Goal: Transaction & Acquisition: Purchase product/service

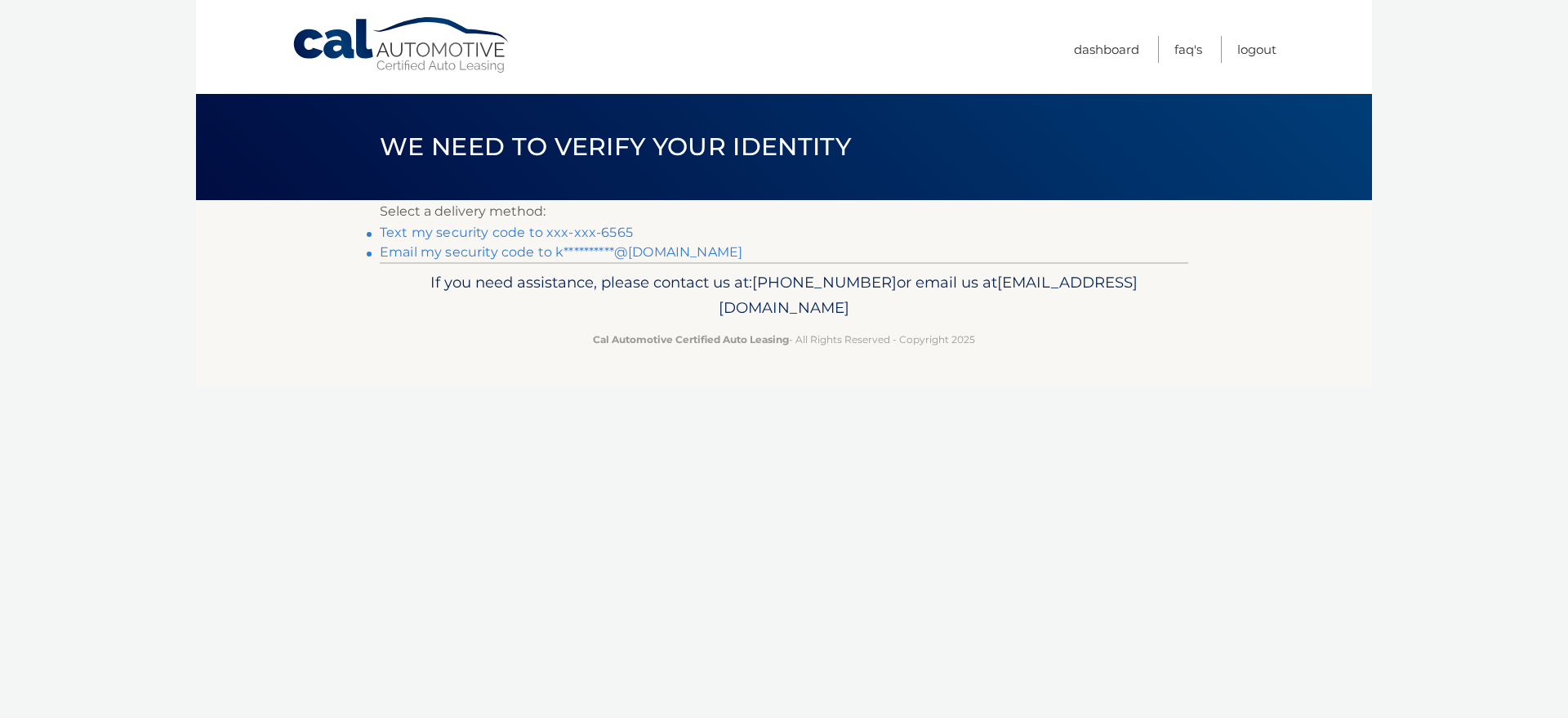
click at [567, 232] on link "Text my security code to xxx-xxx-6565" at bounding box center [506, 232] width 253 height 16
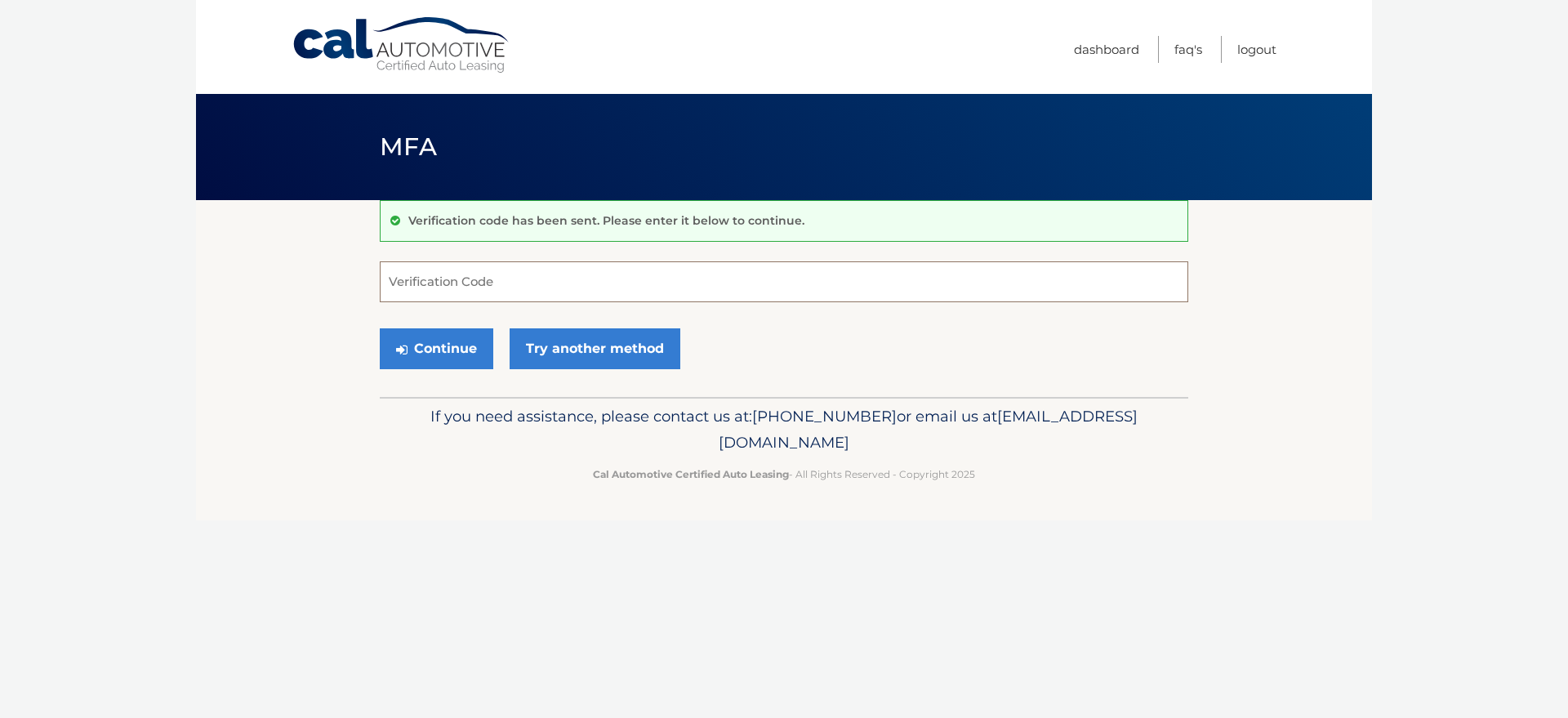
click at [552, 287] on input "Verification Code" at bounding box center [784, 281] width 808 height 41
type input "500924"
click at [380, 329] on button "Continue" at bounding box center [436, 349] width 114 height 41
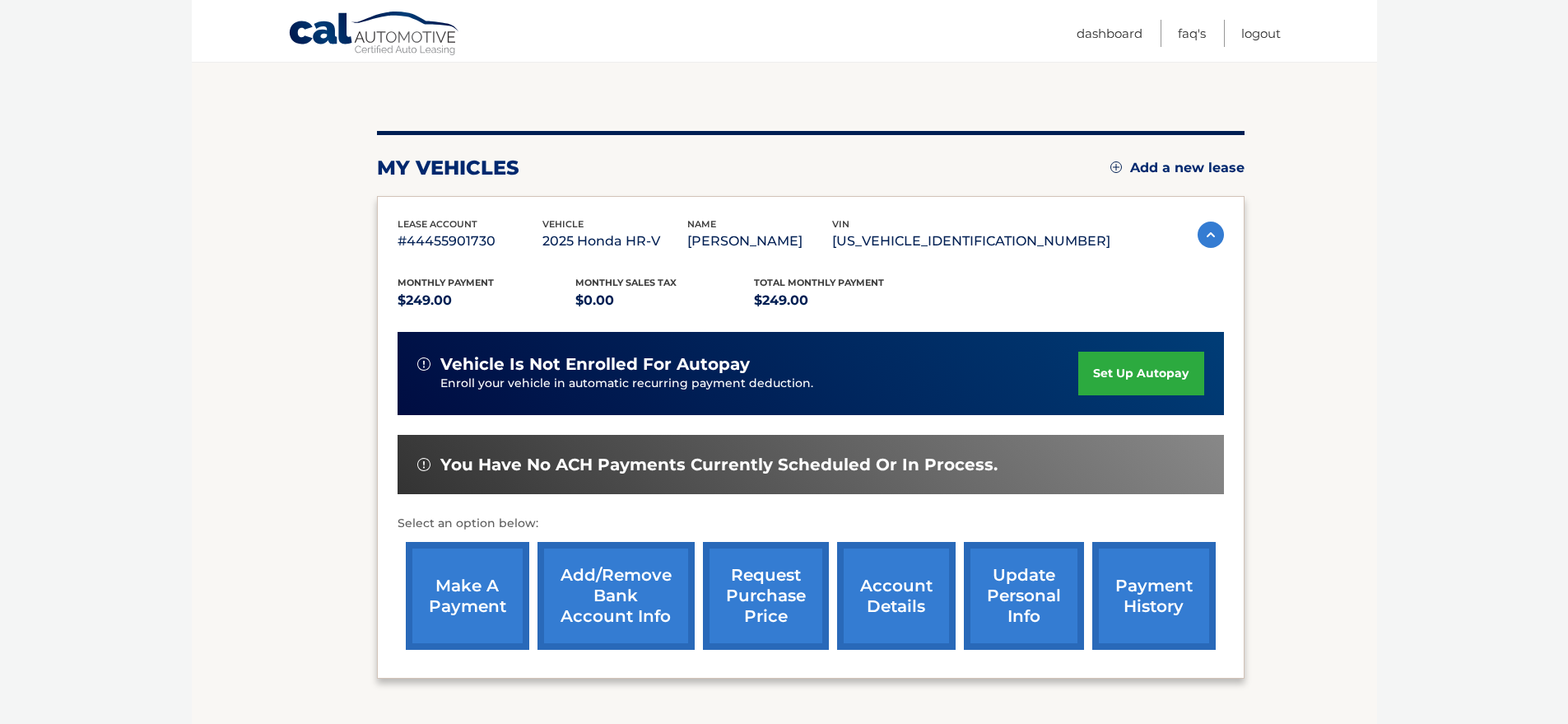
scroll to position [166, 0]
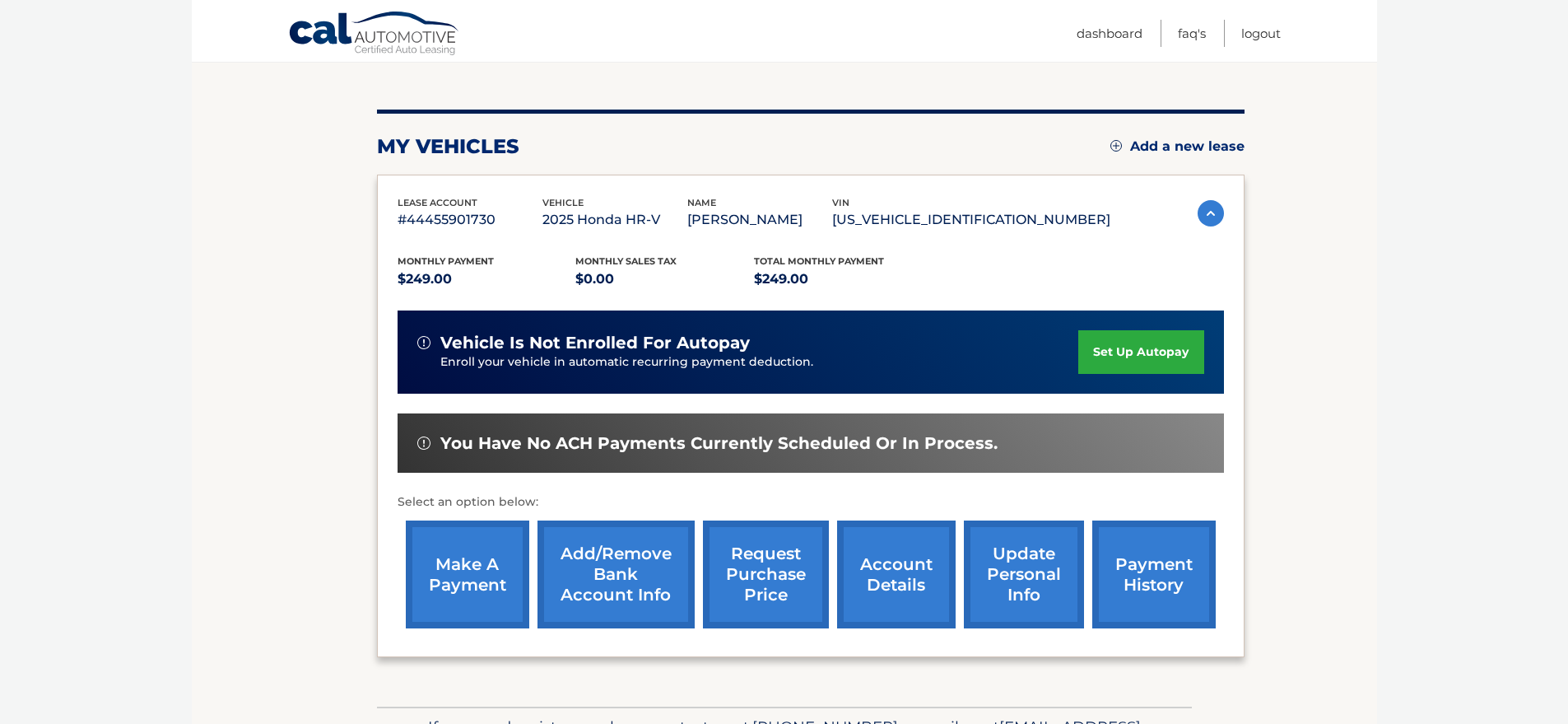
click at [445, 590] on link "make a payment" at bounding box center [467, 574] width 123 height 108
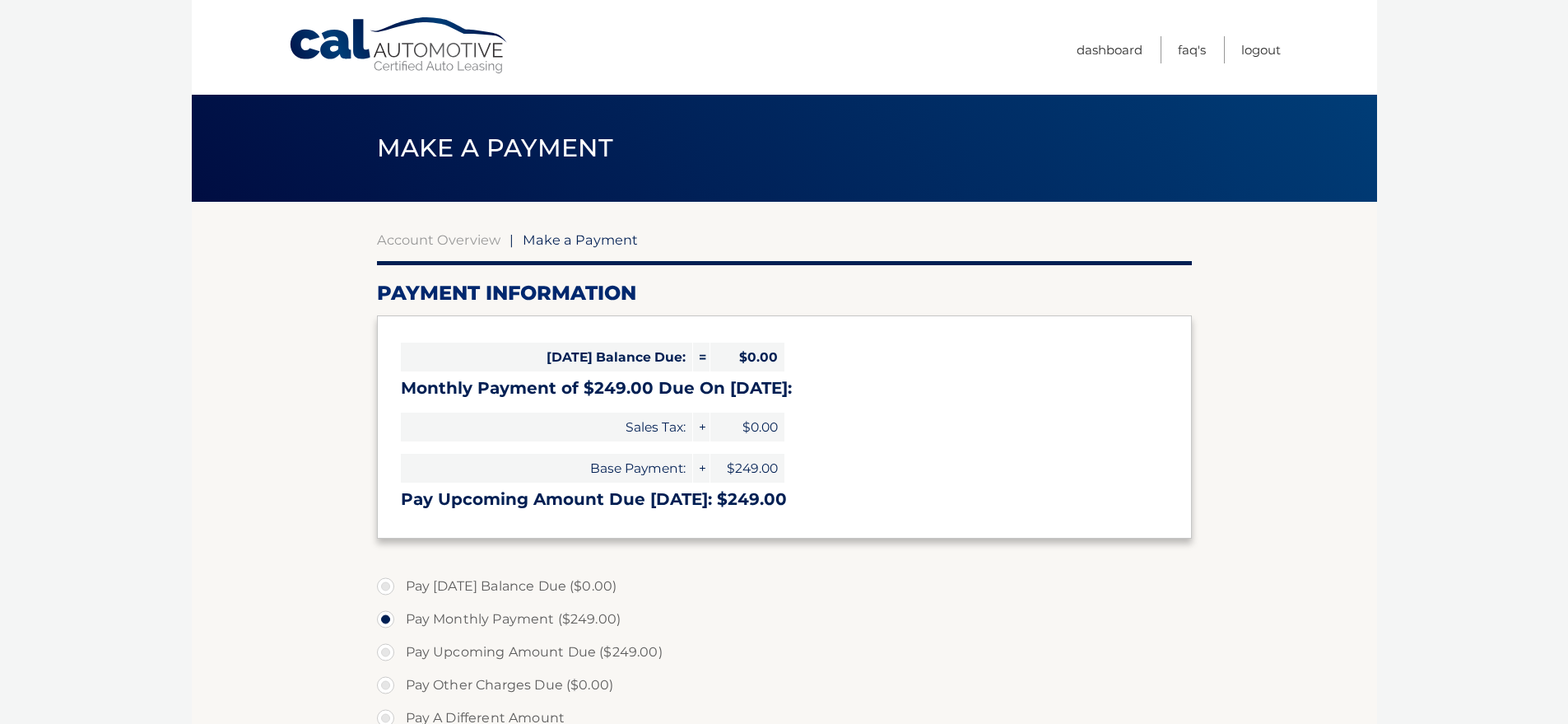
select select "NTg5ZTY3MjQtZGQ3NC00YTc3LTk1MTUtOGY2YzcwZmEwZGYz"
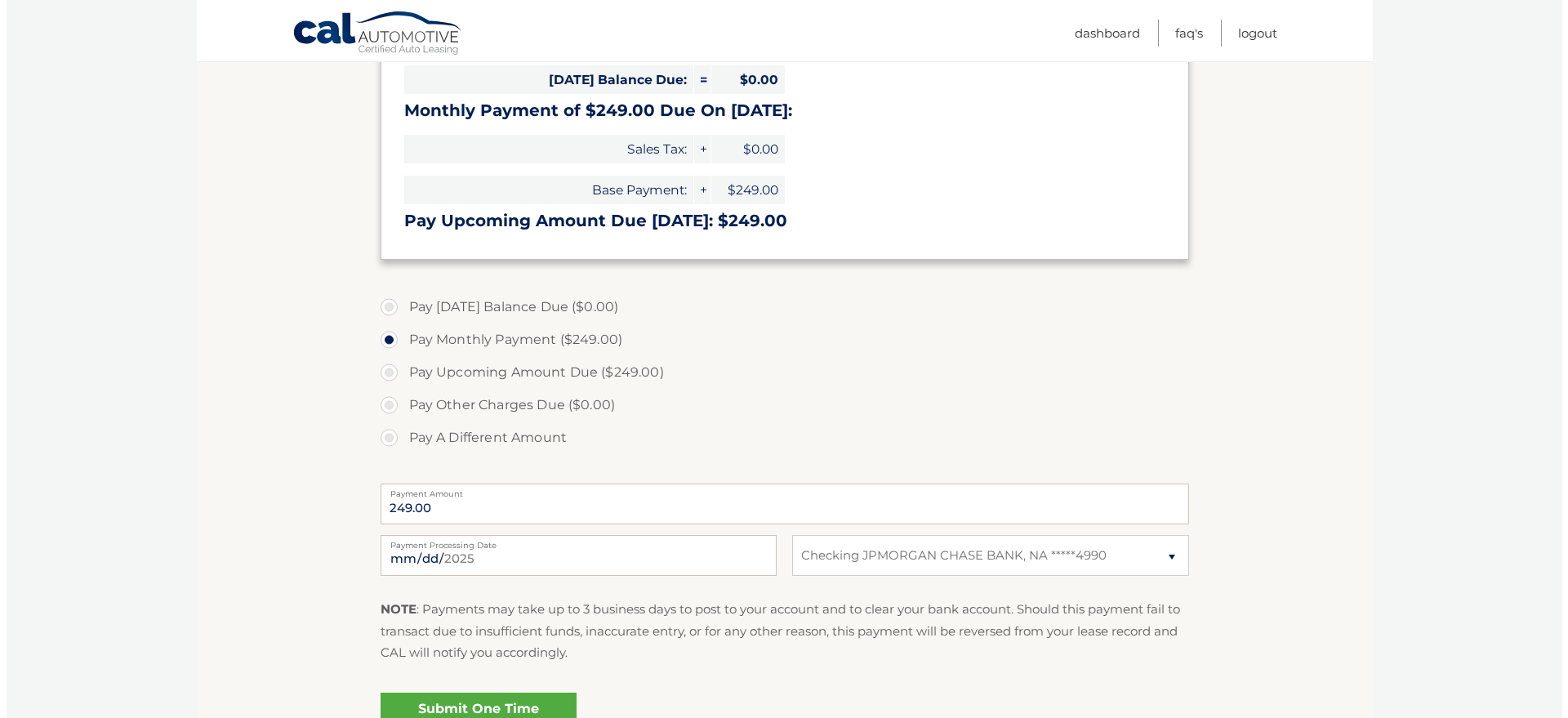
scroll to position [392, 0]
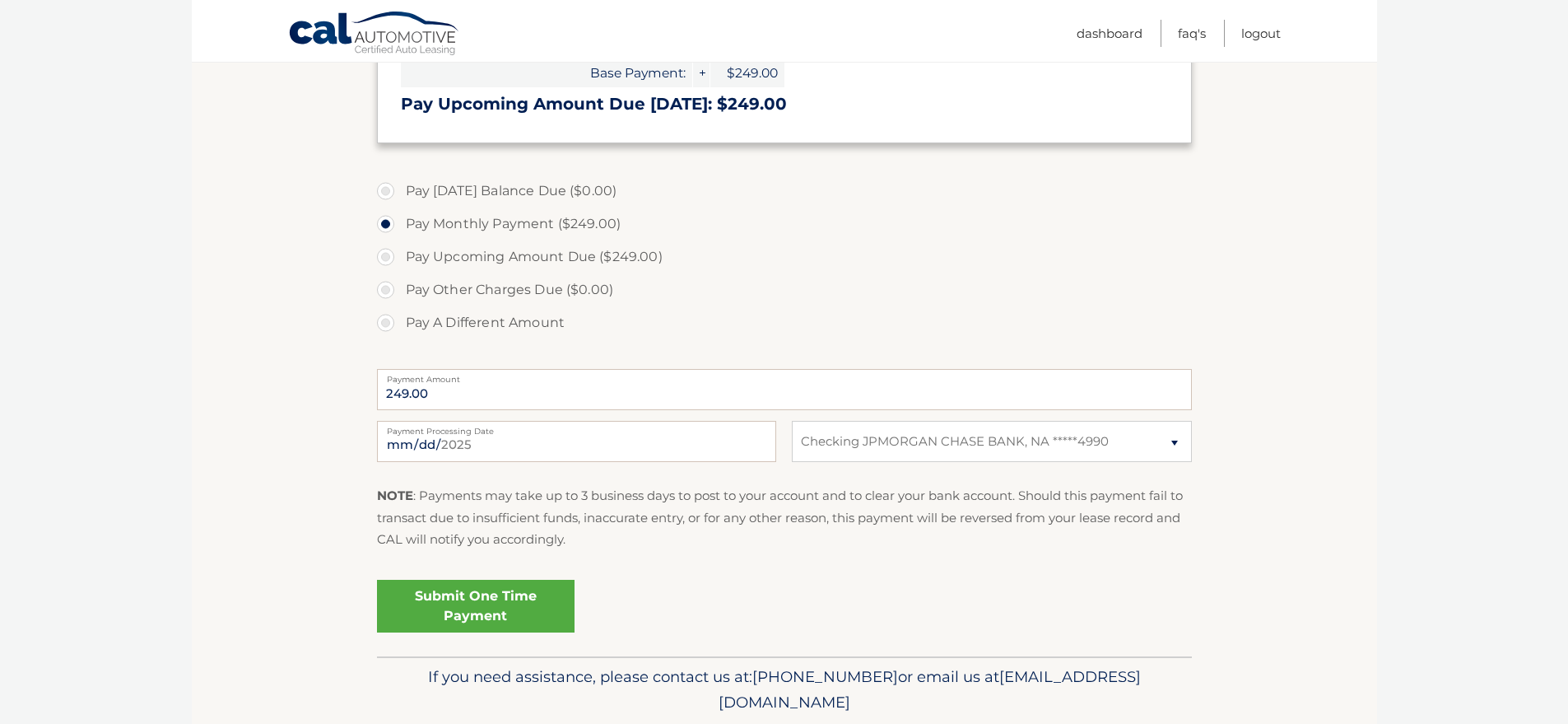
click at [516, 599] on link "Submit One Time Payment" at bounding box center [475, 606] width 198 height 52
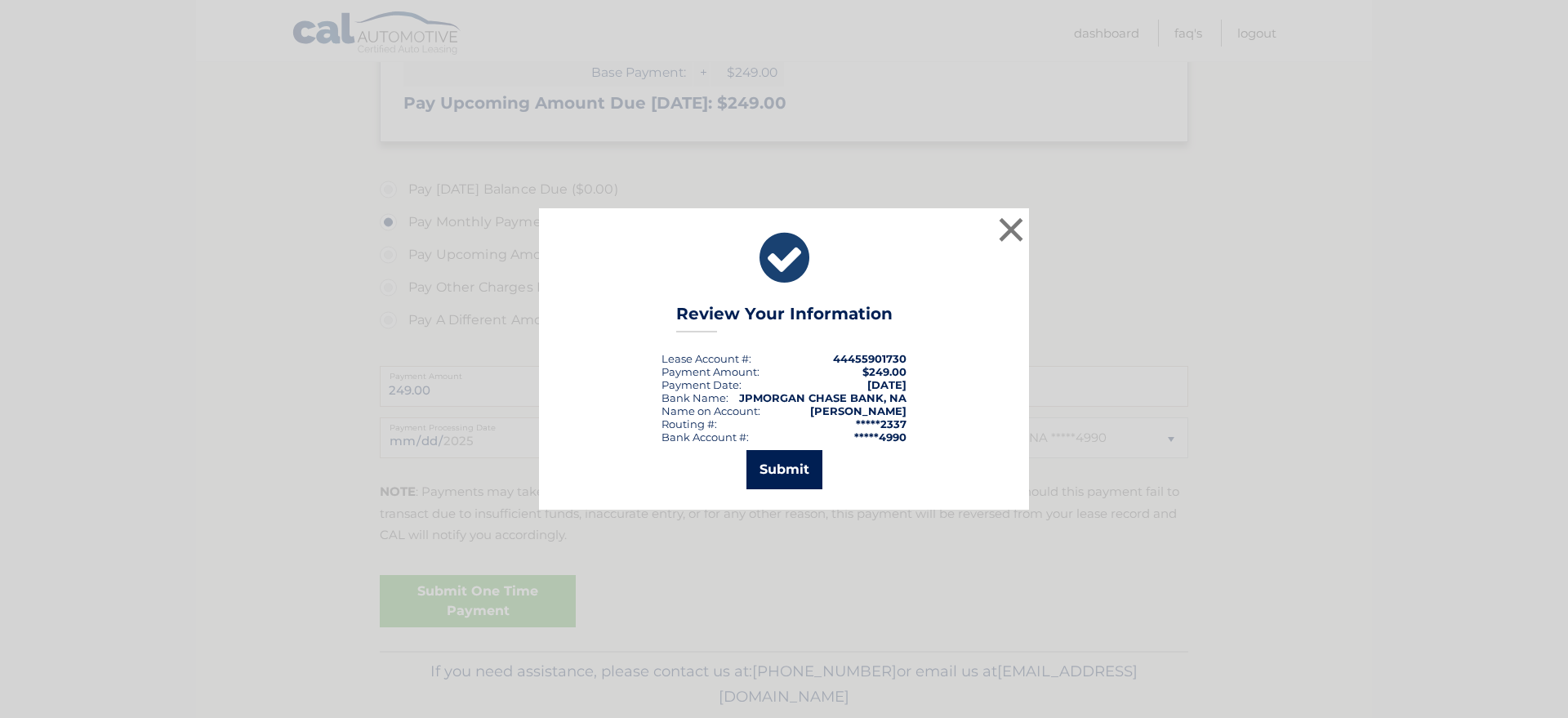
click at [781, 471] on button "Submit" at bounding box center [785, 469] width 76 height 39
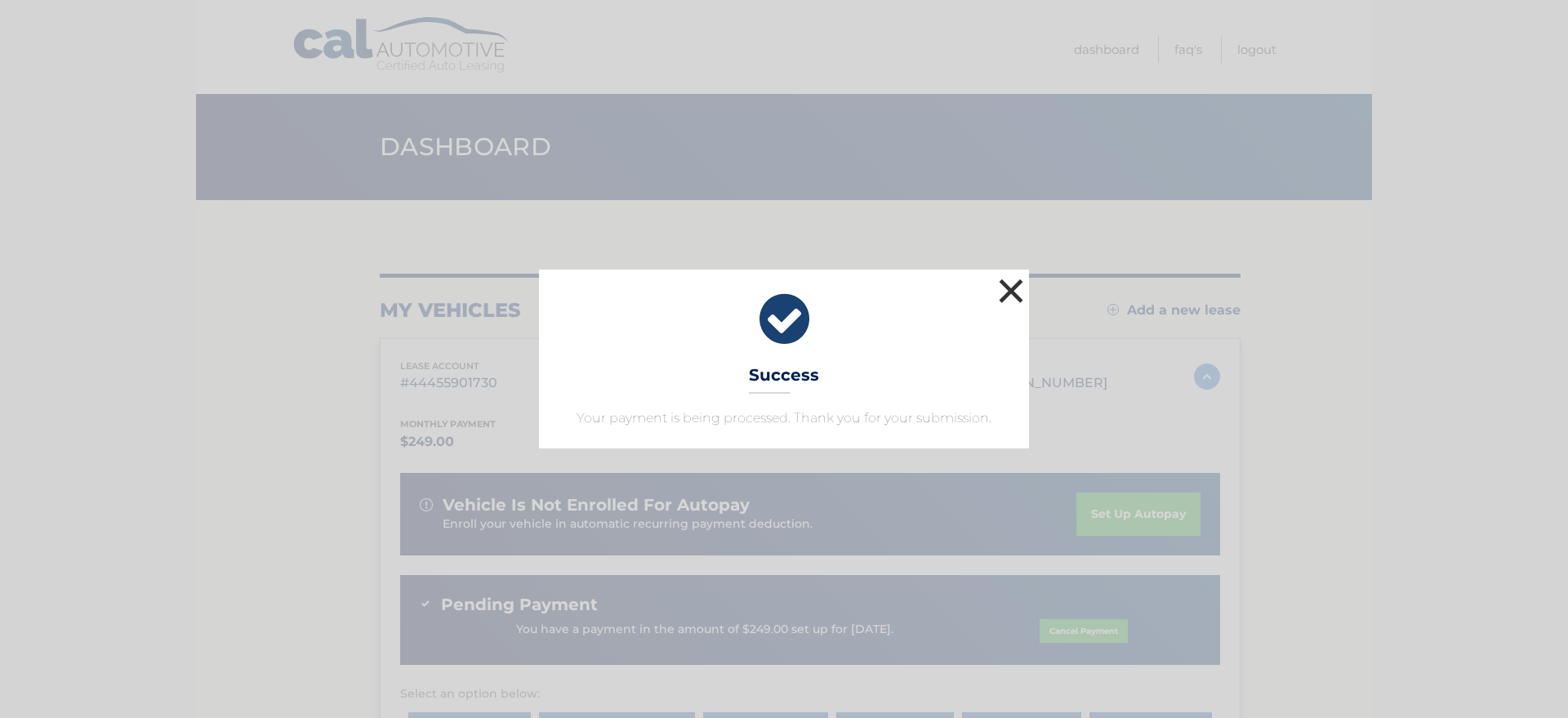
click at [1016, 286] on button "×" at bounding box center [1011, 290] width 33 height 33
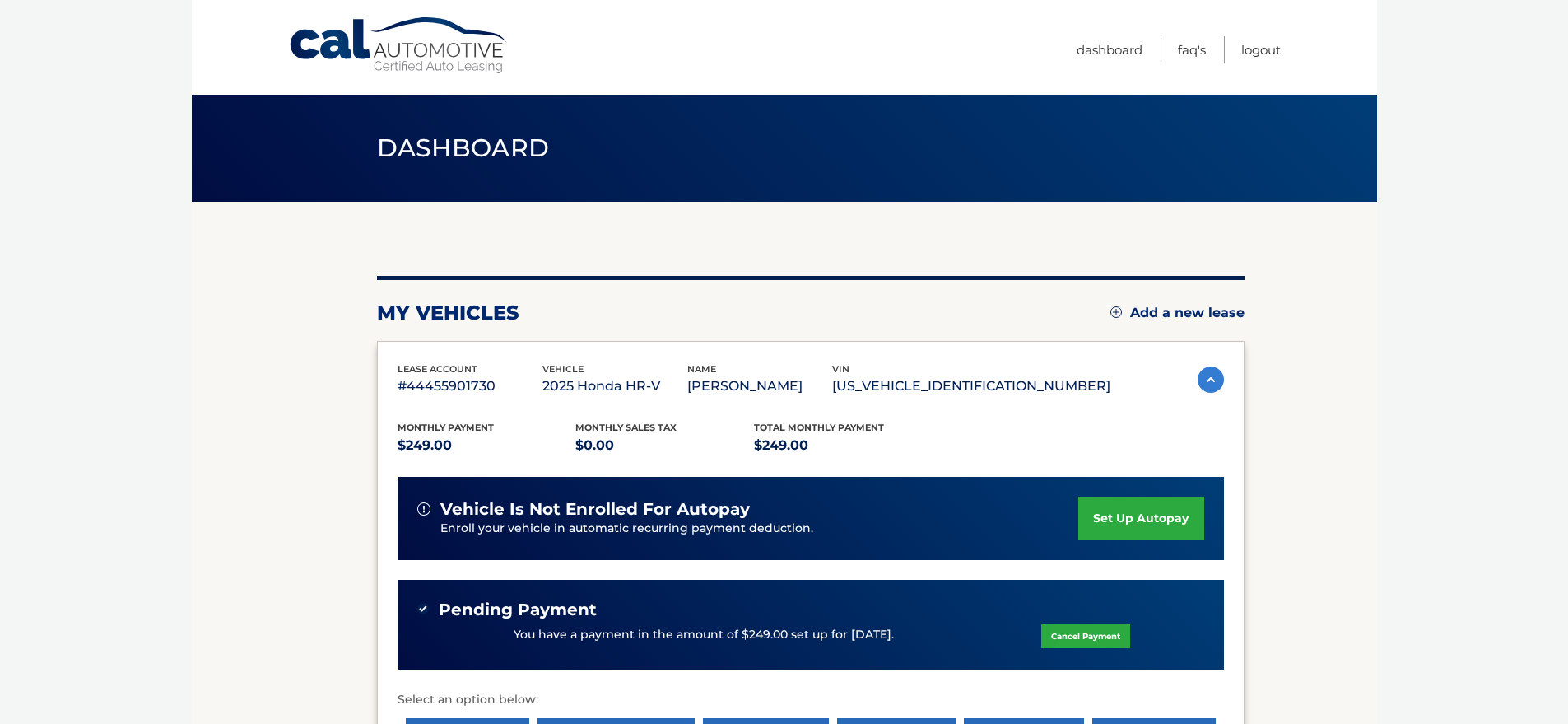
click at [471, 161] on span "Dashboard" at bounding box center [463, 148] width 173 height 31
click at [475, 153] on span "Dashboard" at bounding box center [463, 148] width 173 height 31
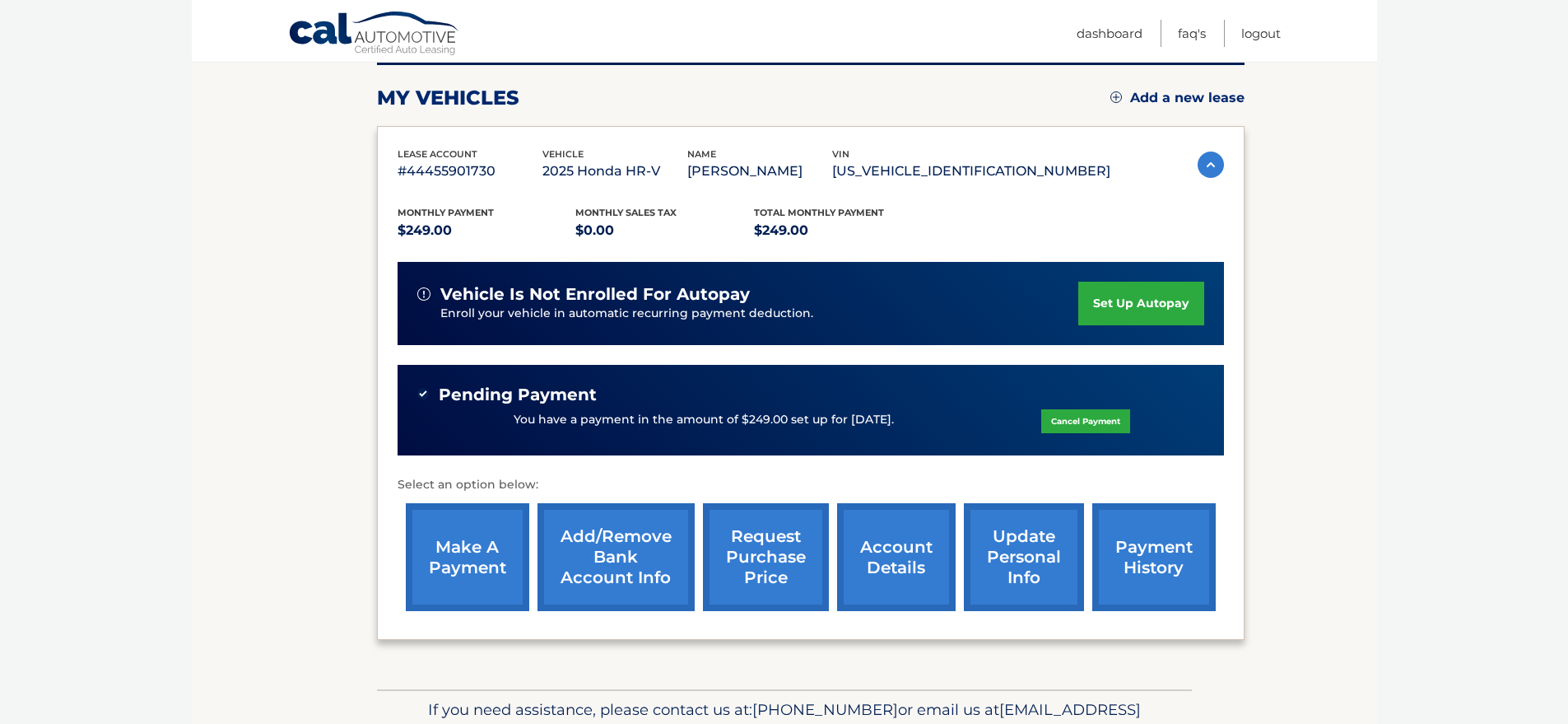
scroll to position [20, 0]
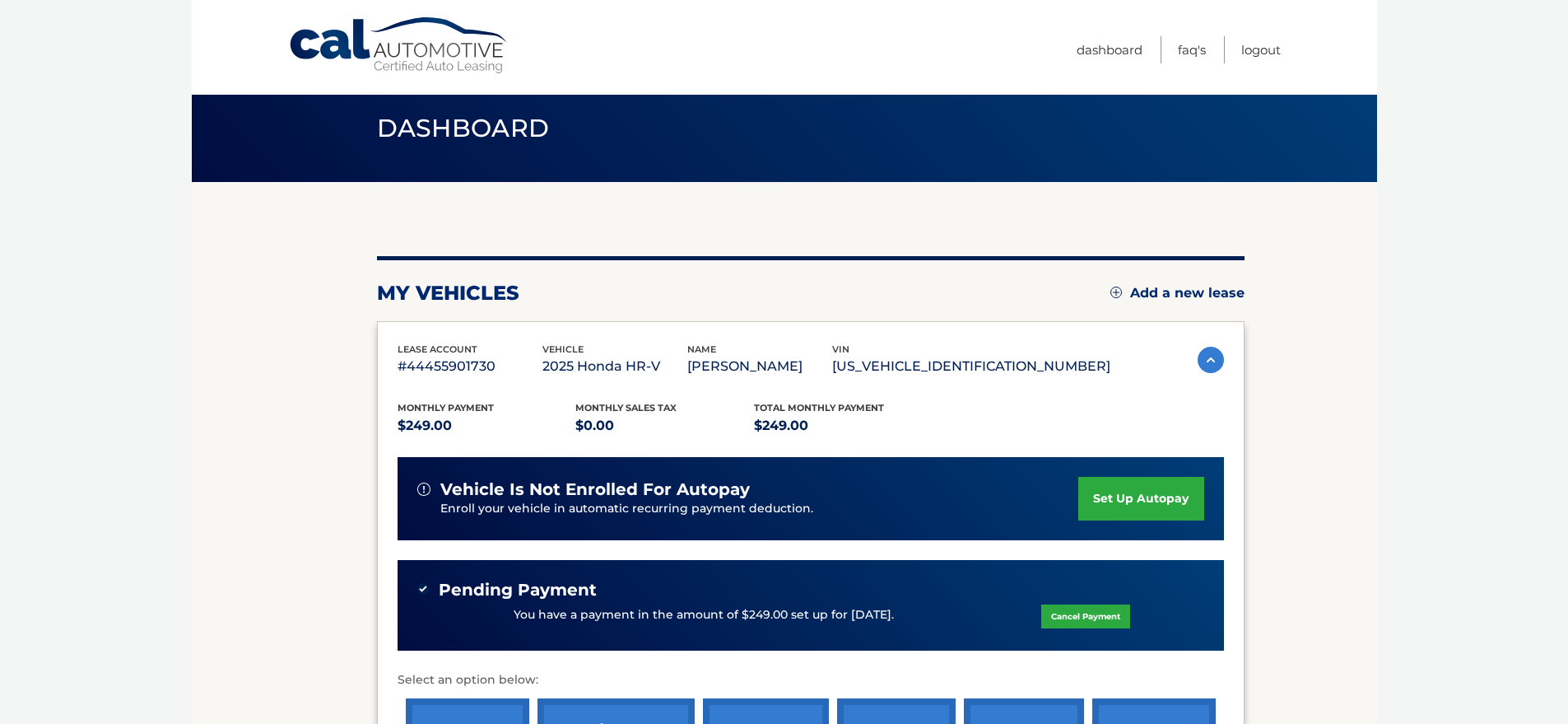
click at [456, 135] on span "Dashboard" at bounding box center [463, 128] width 173 height 31
click at [445, 52] on link "Cal Automotive" at bounding box center [399, 45] width 222 height 59
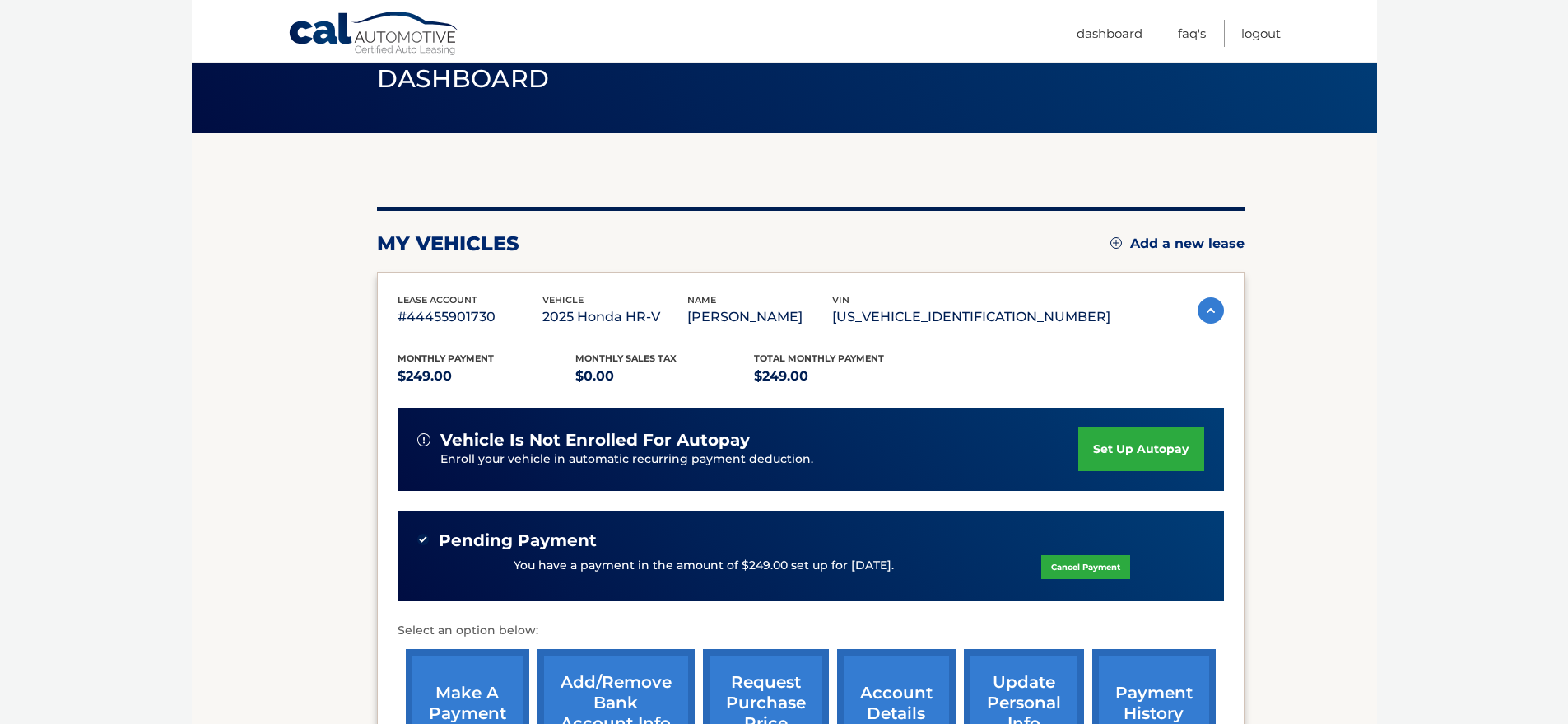
scroll to position [127, 0]
